Goal: Task Accomplishment & Management: Complete application form

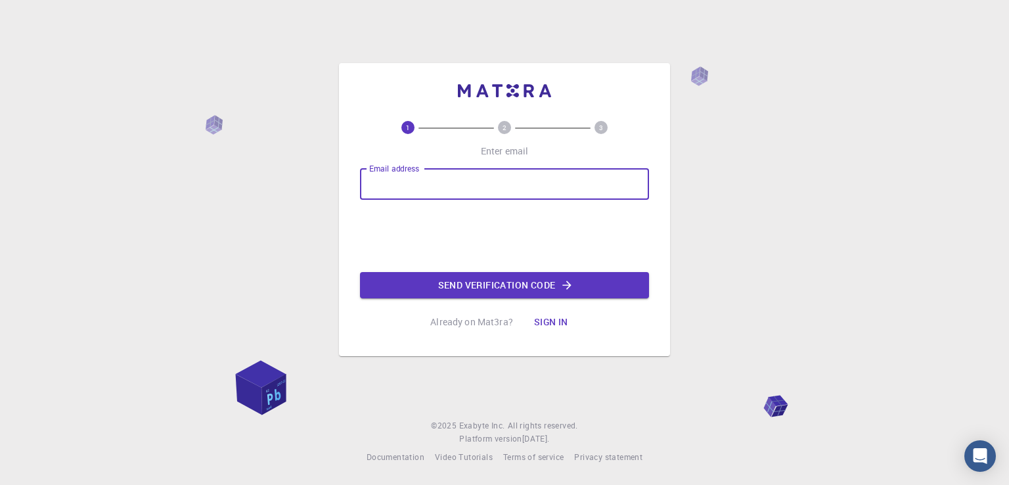
click at [468, 185] on input "Email address" at bounding box center [504, 184] width 289 height 32
type input "[EMAIL_ADDRESS][DOMAIN_NAME]"
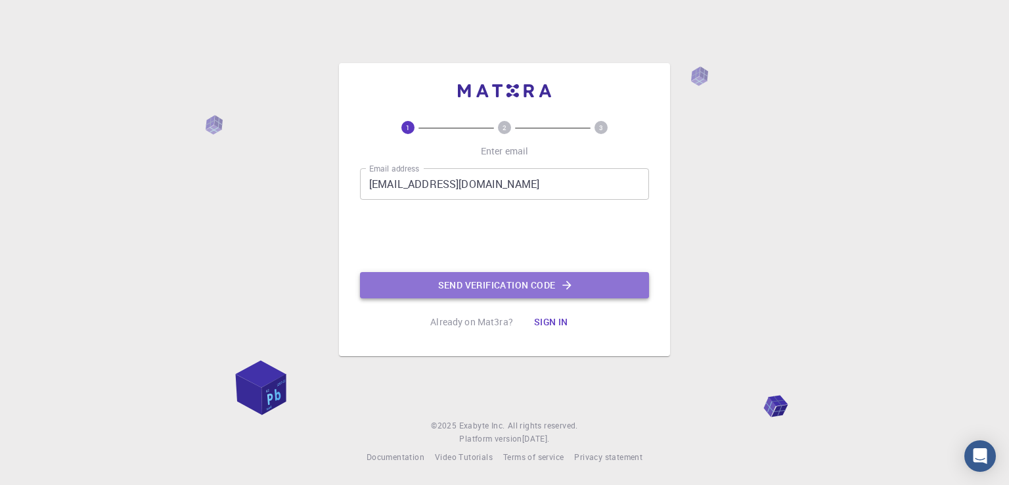
click at [502, 292] on button "Send verification code" at bounding box center [504, 285] width 289 height 26
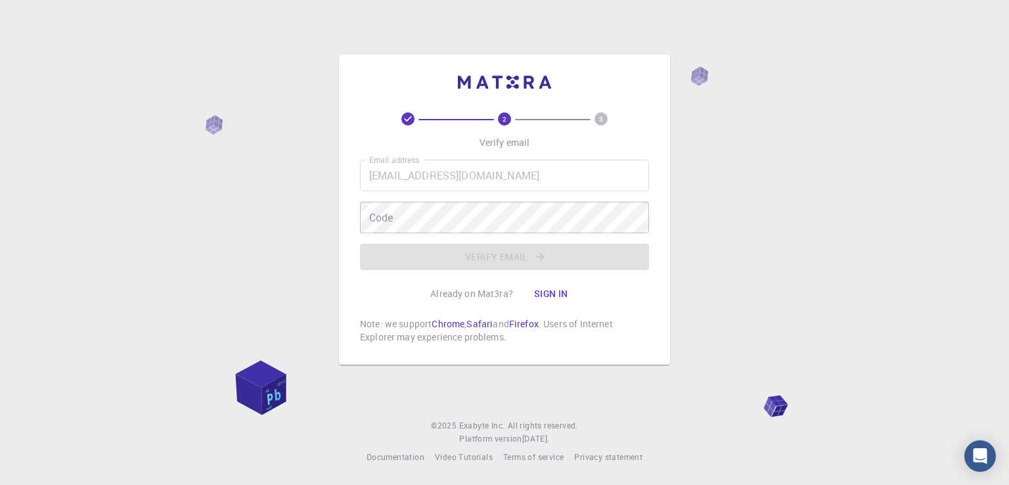
click at [463, 238] on div "Email address [EMAIL_ADDRESS][DOMAIN_NAME] Email address Code Code Verify email" at bounding box center [504, 215] width 289 height 110
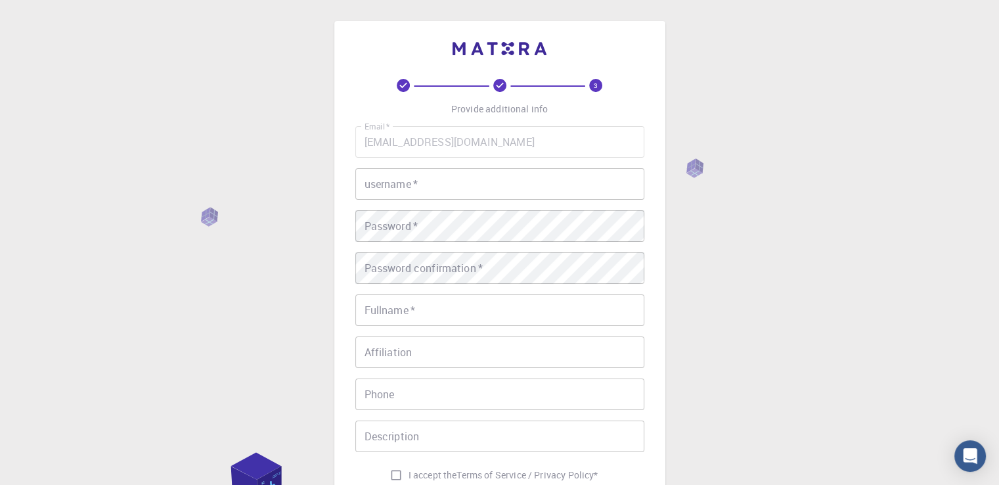
scroll to position [184, 0]
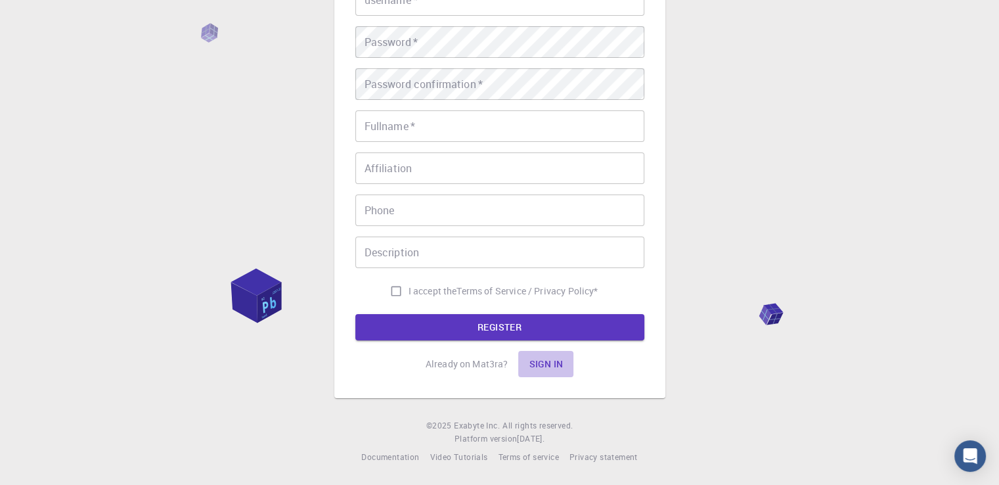
click at [555, 363] on button "Sign in" at bounding box center [545, 364] width 55 height 26
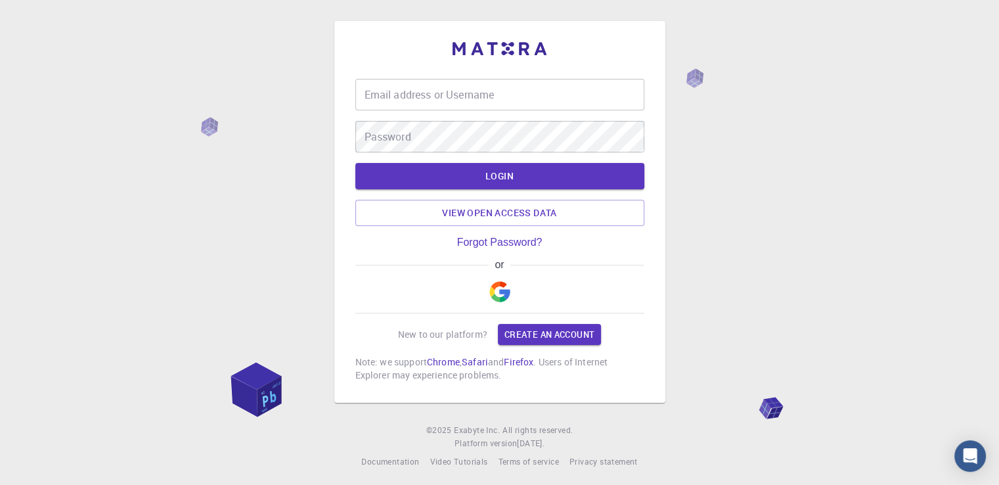
click at [502, 302] on img "button" at bounding box center [499, 291] width 21 height 21
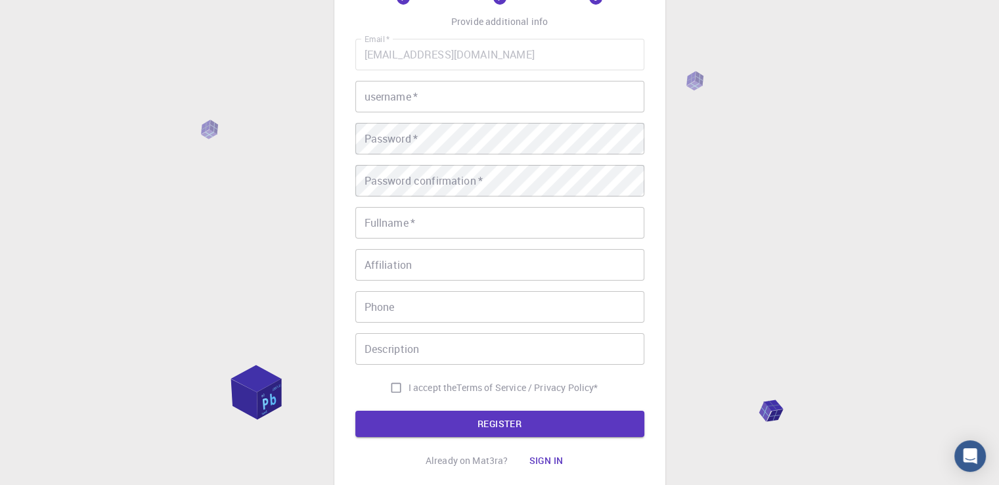
scroll to position [86, 0]
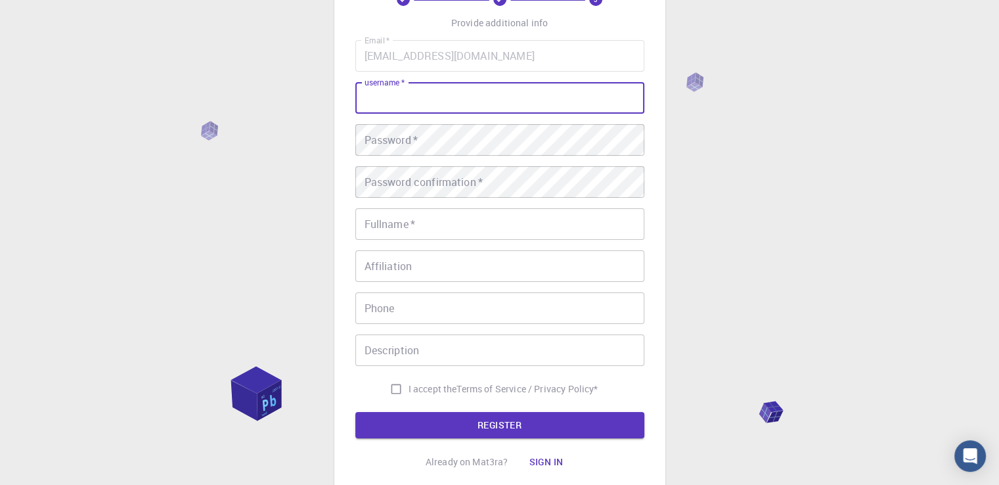
click at [491, 88] on input "username   *" at bounding box center [499, 98] width 289 height 32
type input "ss"
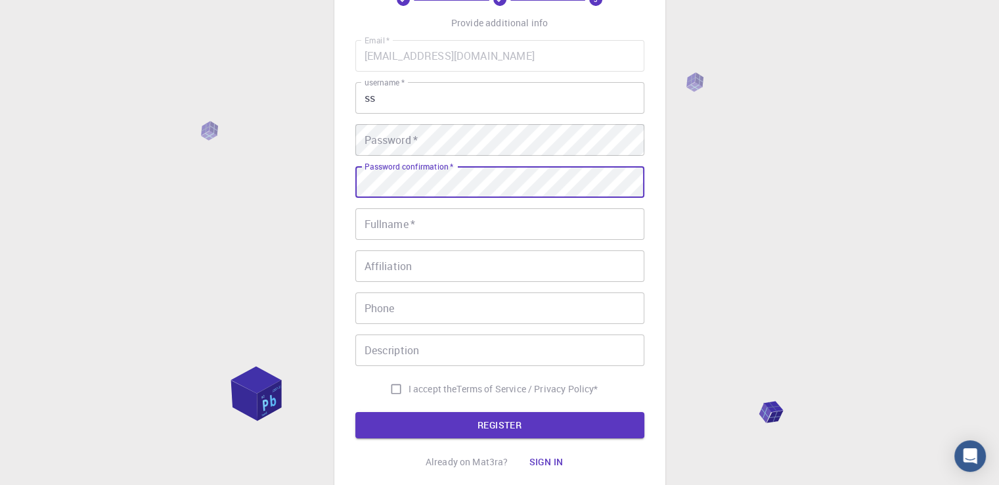
click at [392, 169] on div "Password confirmation   * Password confirmation   *" at bounding box center [499, 182] width 289 height 32
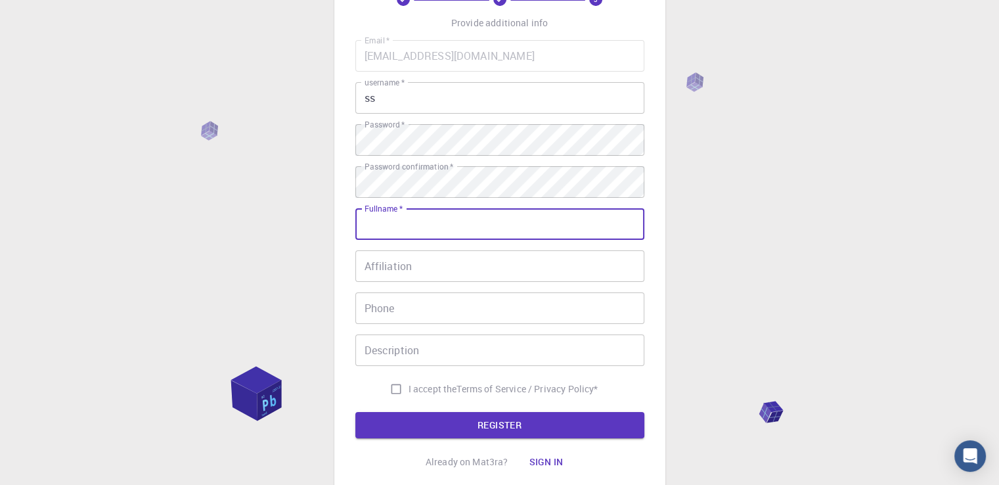
click at [436, 224] on input "Fullname   *" at bounding box center [499, 224] width 289 height 32
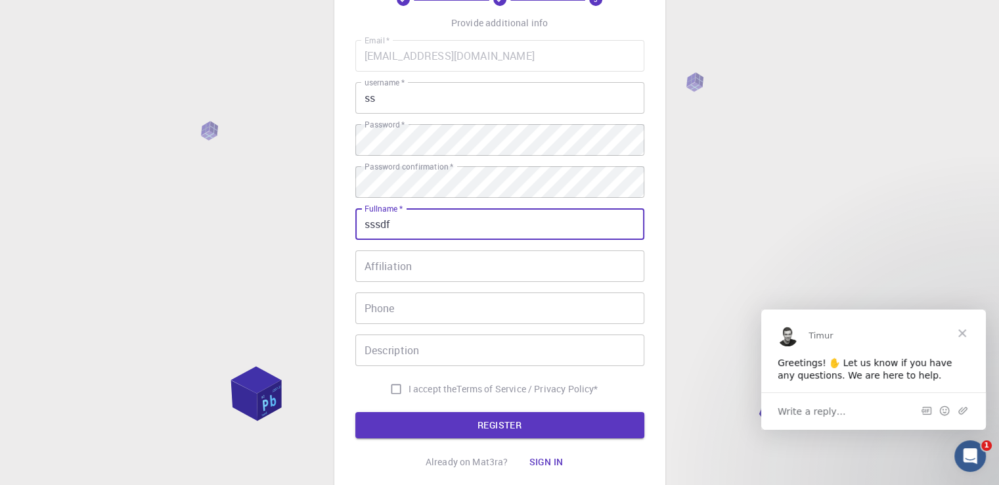
scroll to position [0, 0]
type input "sssdf"
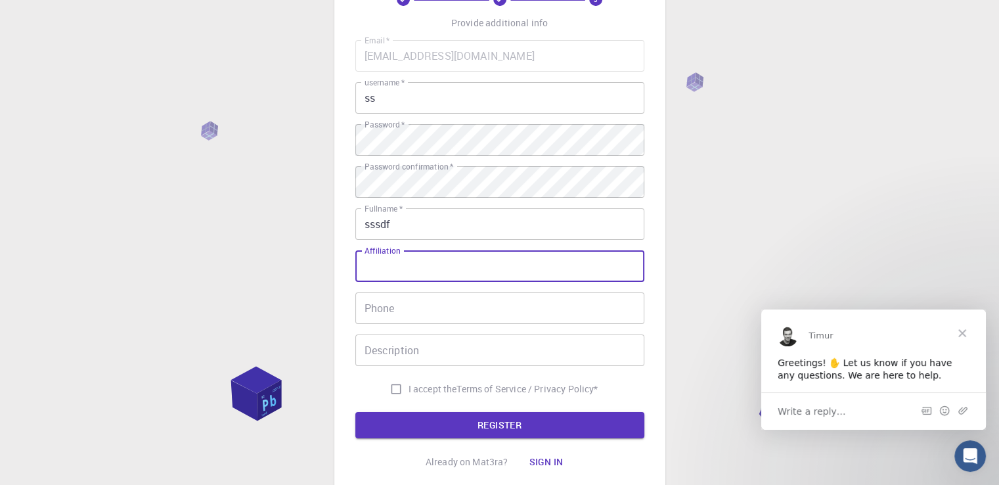
click at [447, 265] on input "Affiliation" at bounding box center [499, 266] width 289 height 32
type input "ss"
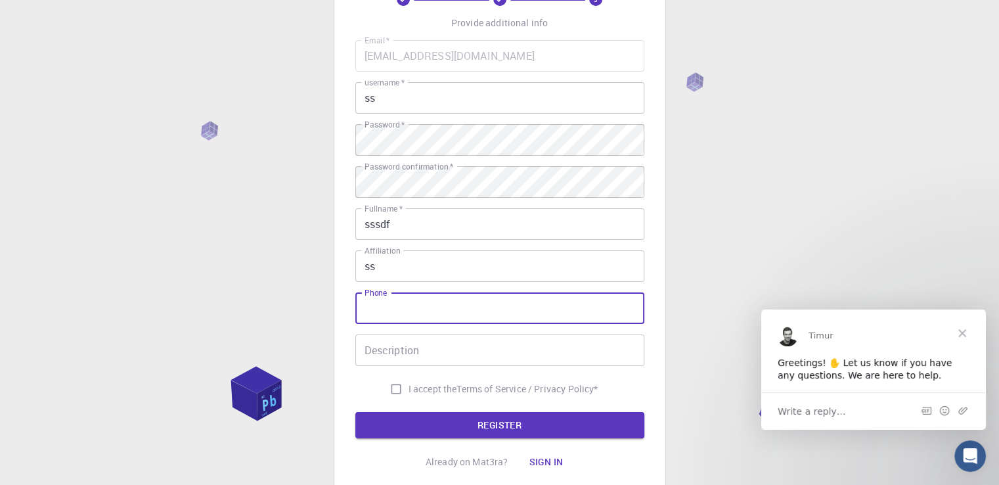
click at [436, 317] on input "Phone" at bounding box center [499, 308] width 289 height 32
click at [373, 307] on input "0711886467" at bounding box center [499, 308] width 289 height 32
type input "94711886467"
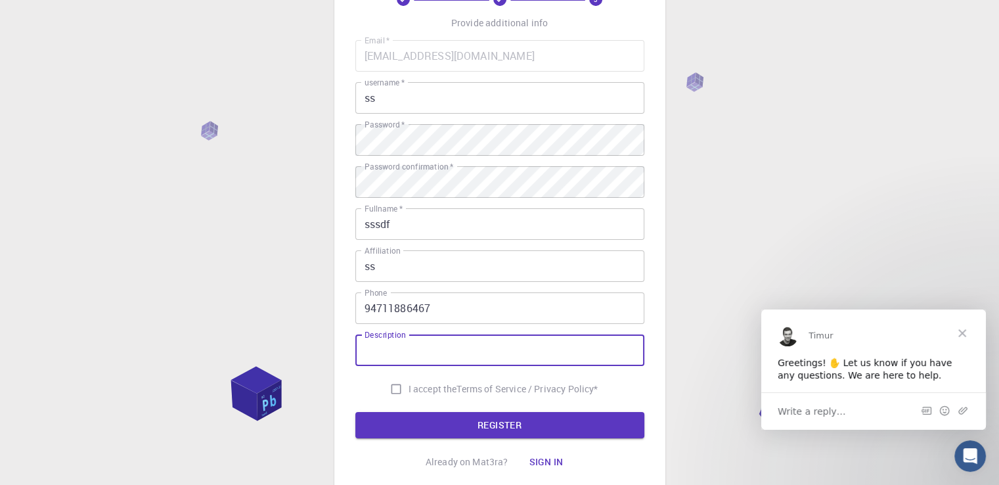
click at [413, 361] on input "Description" at bounding box center [499, 350] width 289 height 32
type input "no"
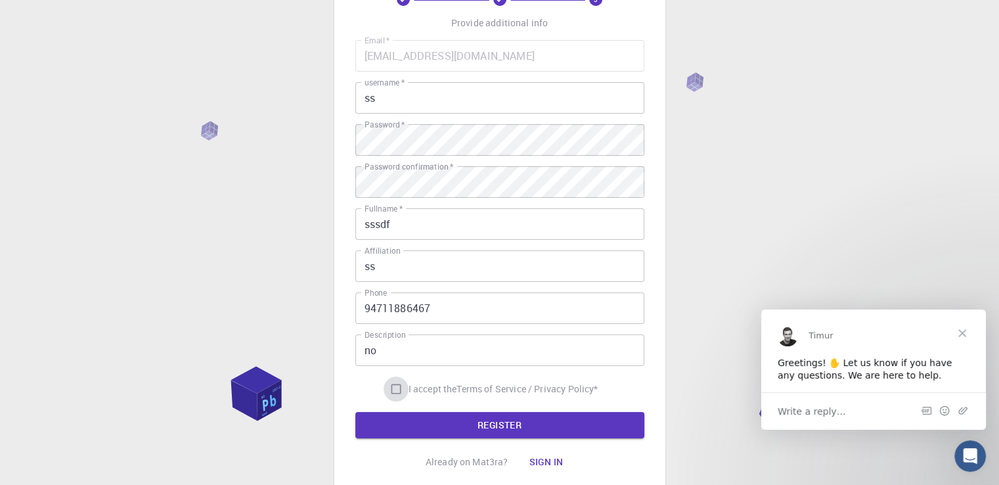
click at [397, 388] on input "I accept the Terms of Service / Privacy Policy *" at bounding box center [396, 388] width 25 height 25
checkbox input "true"
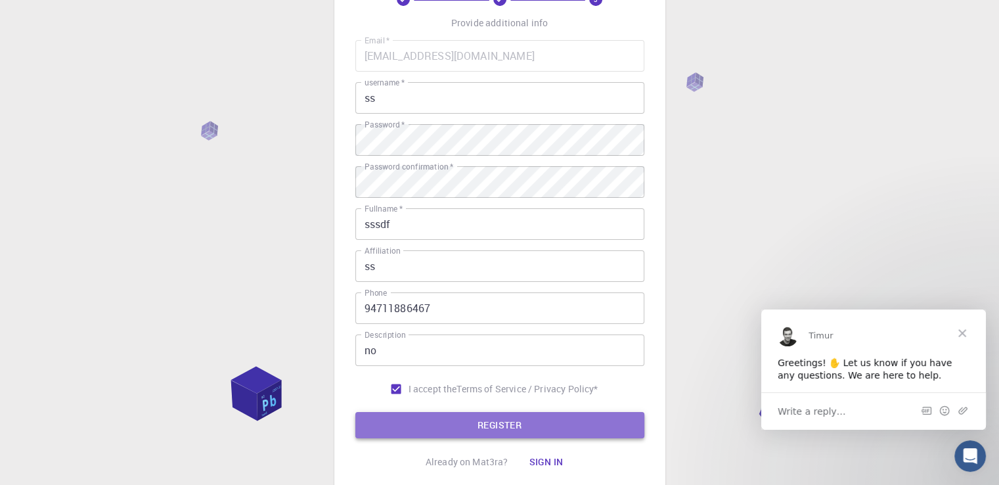
click at [462, 424] on button "REGISTER" at bounding box center [499, 425] width 289 height 26
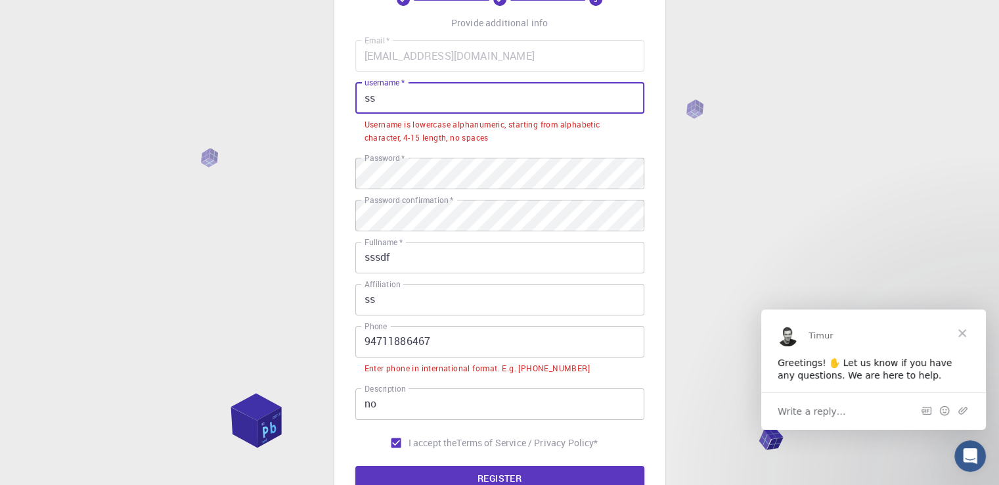
click at [493, 109] on input "ss" at bounding box center [499, 98] width 289 height 32
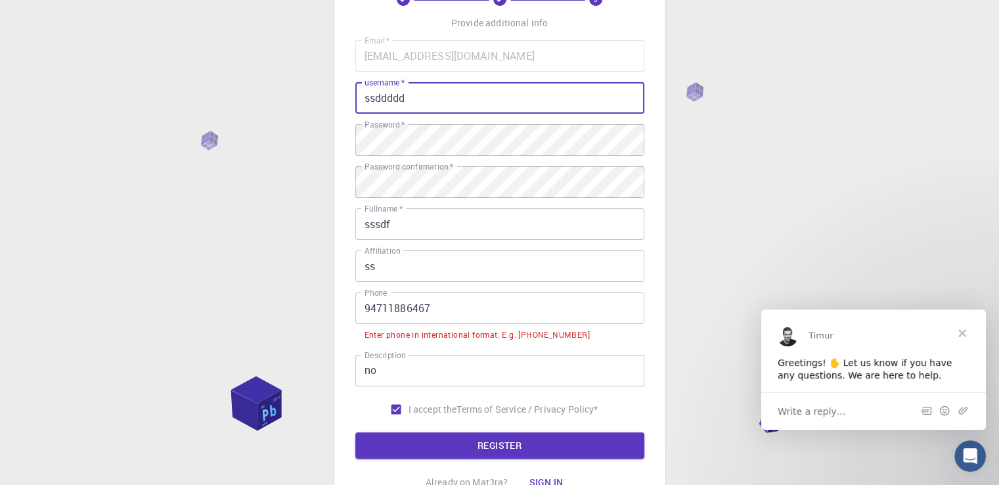
type input "ssddddd"
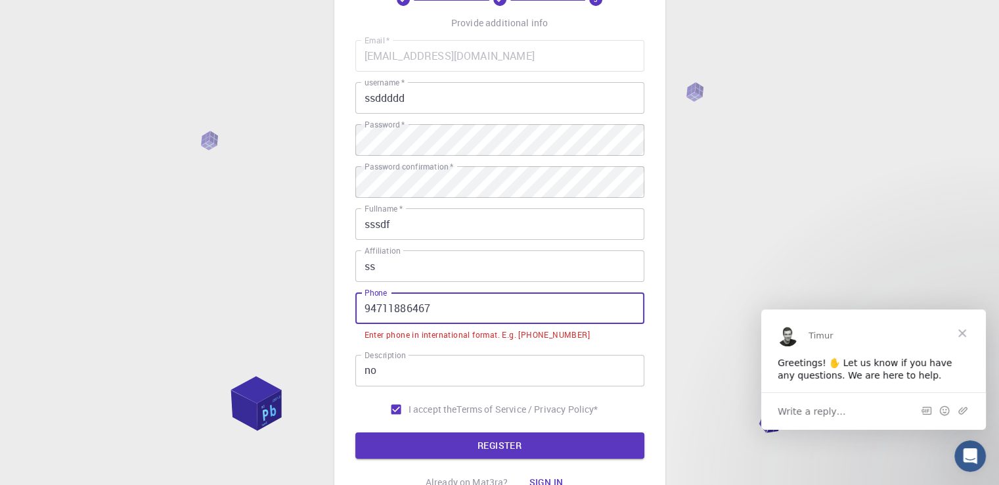
click at [368, 307] on input "94711886467" at bounding box center [499, 308] width 289 height 32
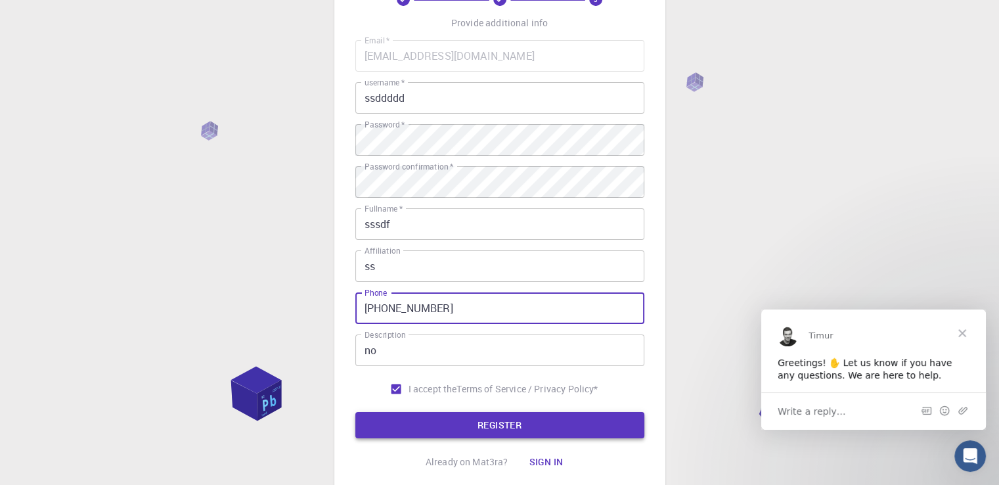
type input "[PHONE_NUMBER]"
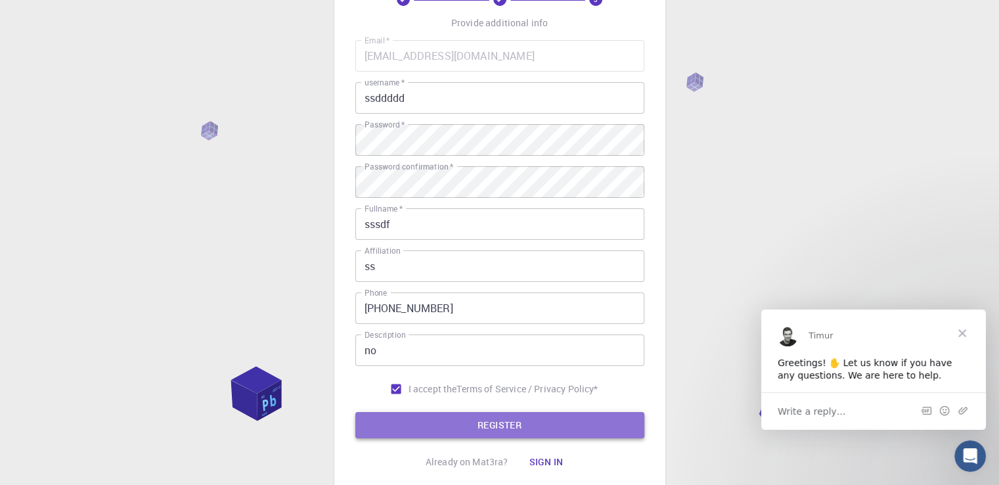
click at [472, 421] on button "REGISTER" at bounding box center [499, 425] width 289 height 26
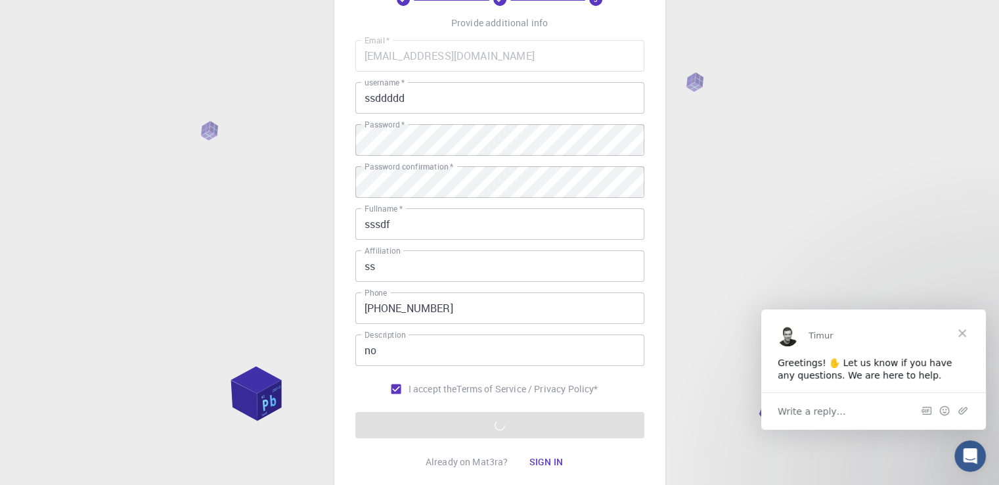
scroll to position [184, 0]
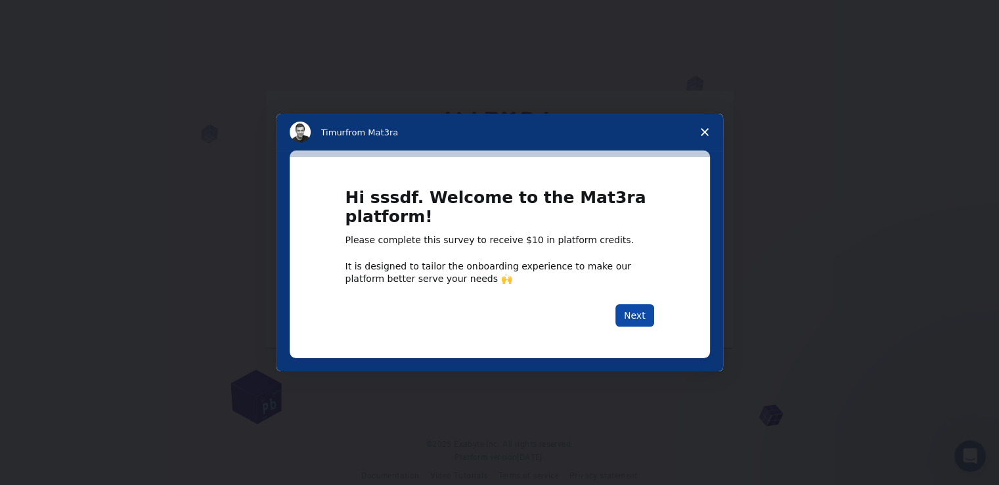
click at [634, 321] on button "Next" at bounding box center [635, 315] width 39 height 22
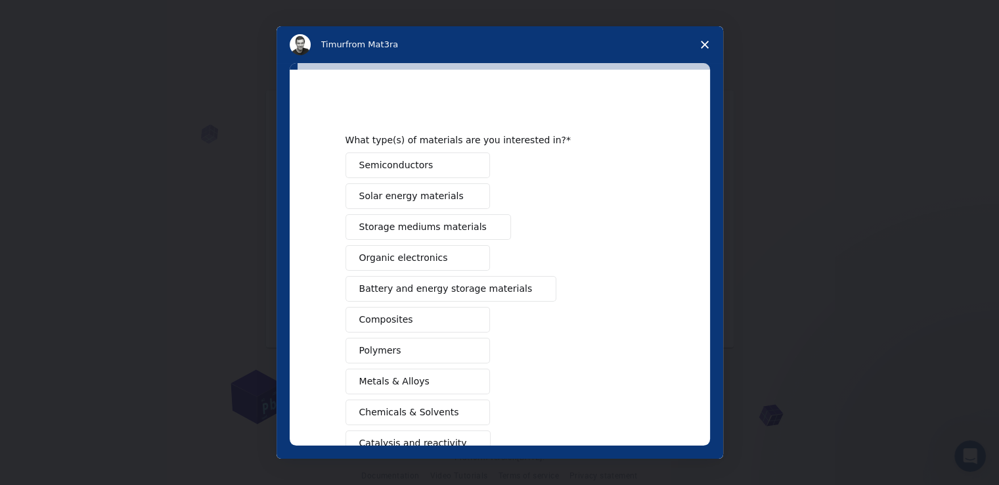
click at [711, 45] on span "Close survey" at bounding box center [704, 44] width 37 height 37
